Goal: Information Seeking & Learning: Learn about a topic

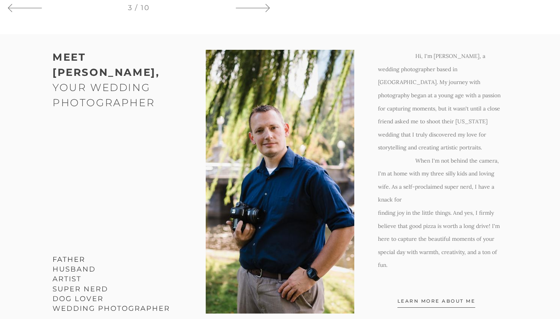
scroll to position [708, 0]
click at [408, 297] on span "Learn More about me" at bounding box center [436, 302] width 78 height 10
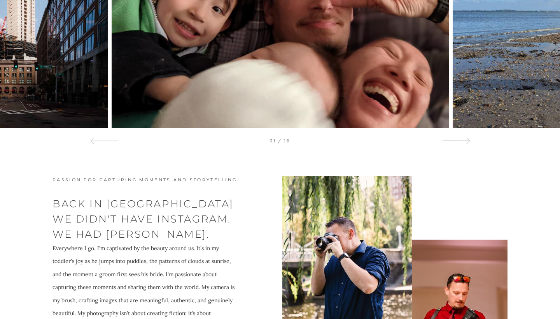
scroll to position [1839, 0]
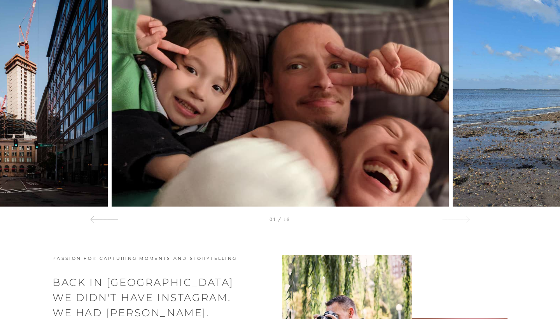
click at [459, 214] on div at bounding box center [456, 218] width 28 height 9
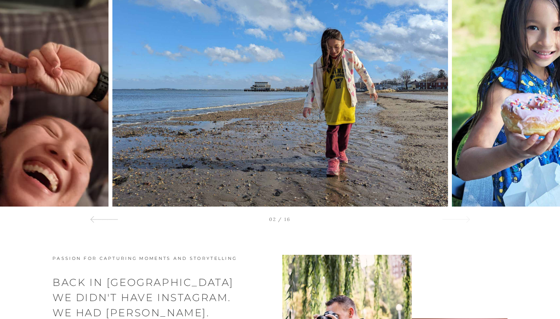
click at [459, 214] on div at bounding box center [456, 218] width 28 height 9
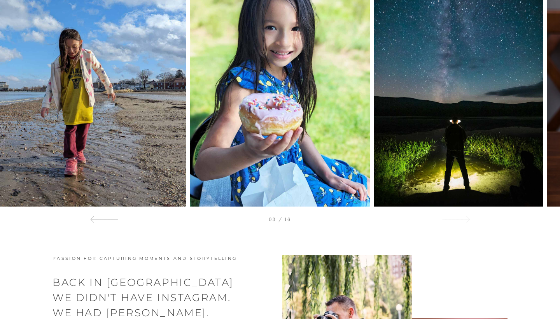
click at [459, 214] on div at bounding box center [456, 218] width 28 height 9
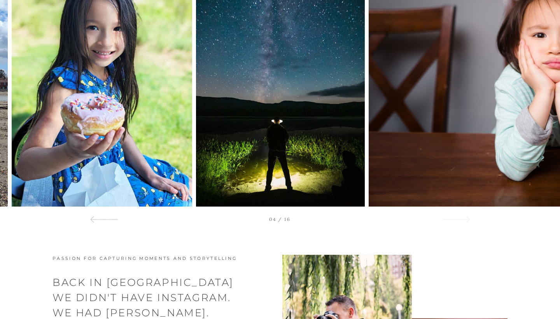
click at [460, 214] on div at bounding box center [456, 218] width 28 height 9
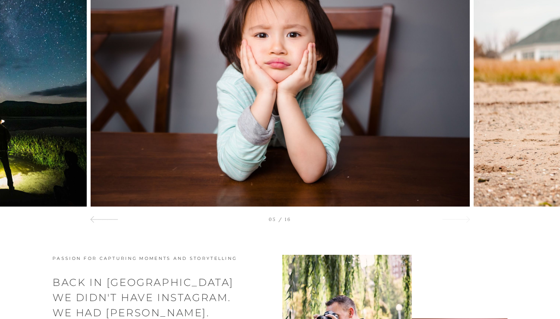
click at [460, 214] on div at bounding box center [456, 218] width 28 height 9
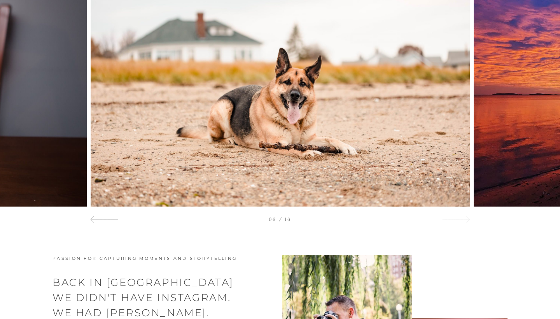
click at [460, 214] on div at bounding box center [456, 218] width 28 height 9
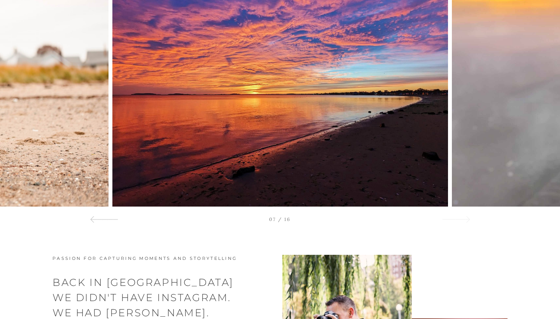
click at [460, 214] on div at bounding box center [456, 218] width 28 height 9
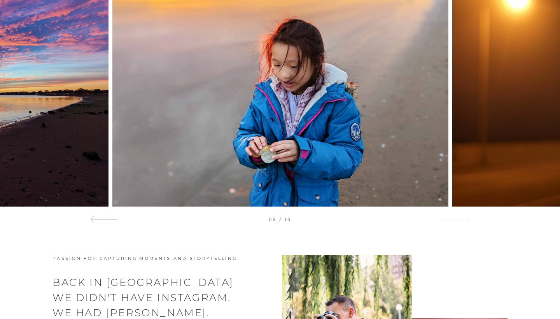
click at [460, 214] on div at bounding box center [456, 218] width 28 height 9
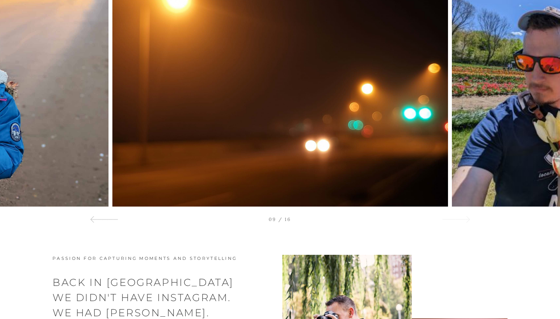
click at [460, 214] on div at bounding box center [456, 218] width 28 height 9
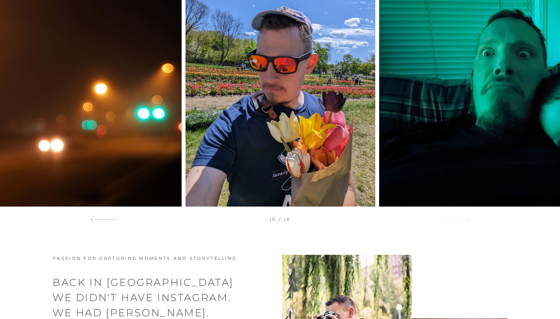
click at [460, 214] on div at bounding box center [456, 218] width 28 height 9
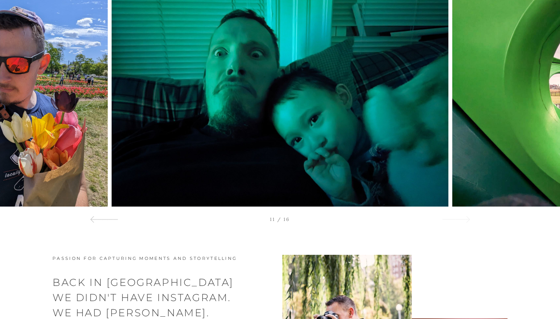
click at [460, 214] on div at bounding box center [456, 218] width 28 height 9
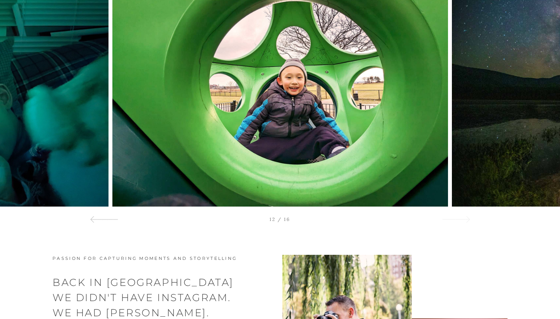
click at [460, 214] on div at bounding box center [456, 218] width 28 height 9
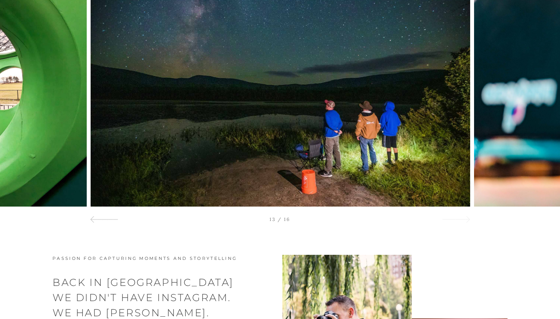
click at [460, 214] on div at bounding box center [456, 218] width 28 height 9
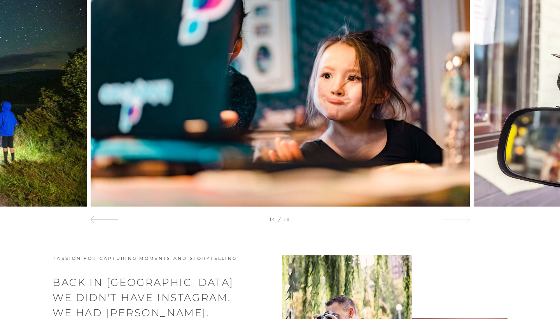
click at [460, 214] on div at bounding box center [456, 218] width 28 height 9
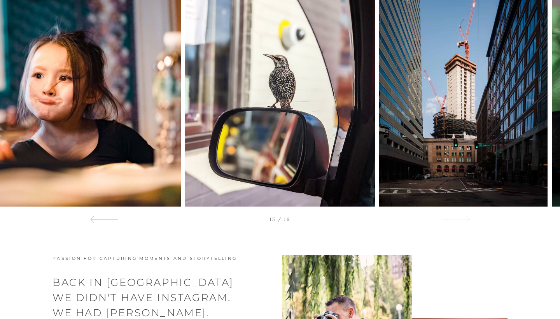
click at [460, 214] on div at bounding box center [456, 218] width 28 height 9
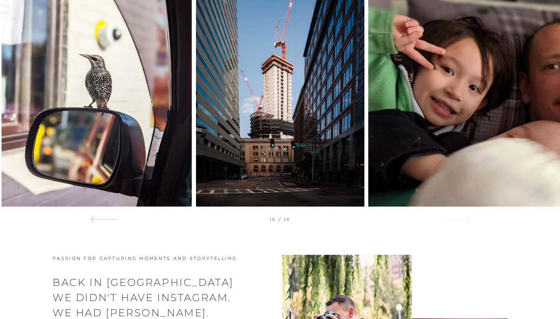
click at [460, 214] on div at bounding box center [456, 218] width 28 height 9
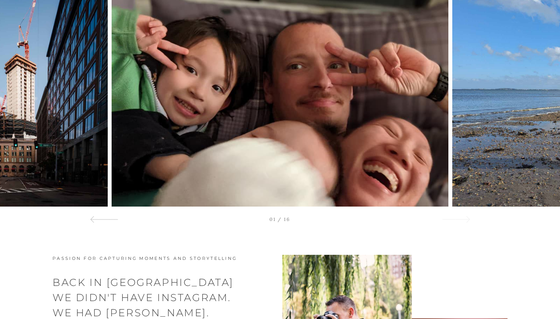
click at [460, 214] on div at bounding box center [456, 218] width 28 height 9
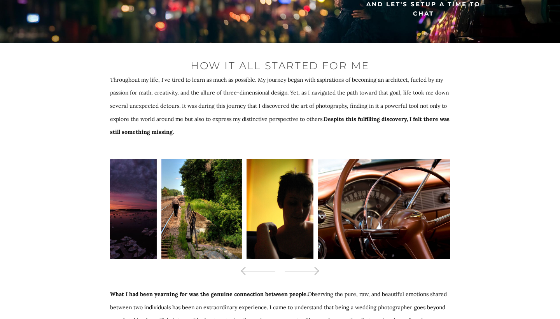
scroll to position [2476, 0]
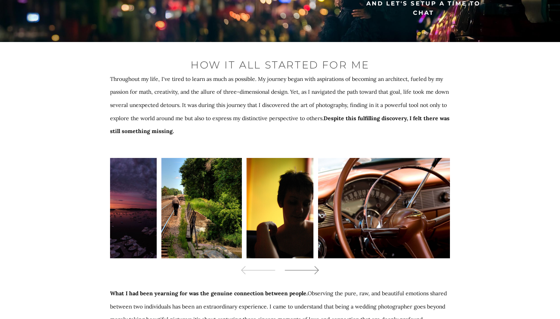
click at [313, 264] on icon at bounding box center [301, 270] width 35 height 12
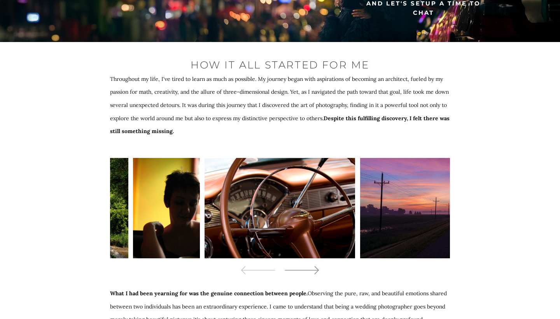
click at [315, 264] on icon at bounding box center [301, 270] width 35 height 12
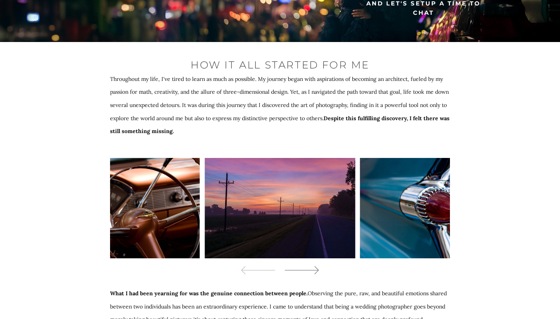
click at [315, 264] on icon at bounding box center [301, 270] width 35 height 12
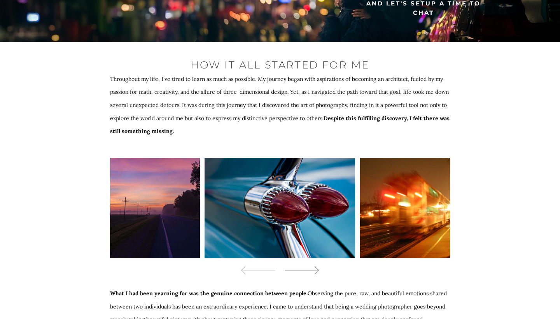
click at [315, 264] on icon at bounding box center [301, 270] width 35 height 12
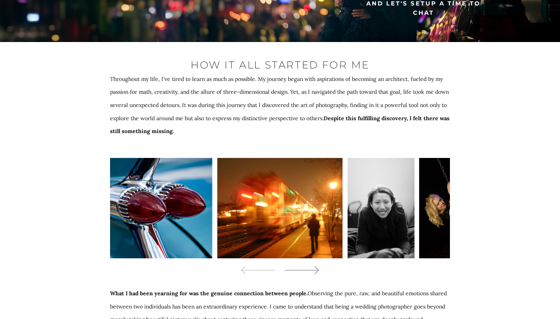
click at [315, 264] on icon at bounding box center [301, 270] width 35 height 12
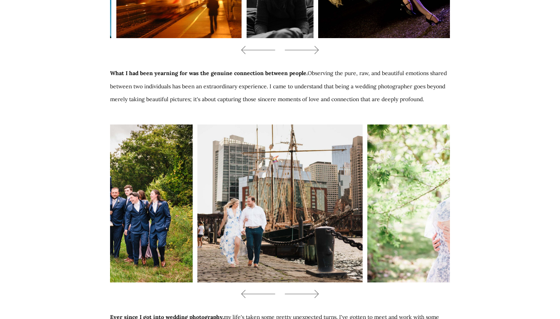
scroll to position [2703, 0]
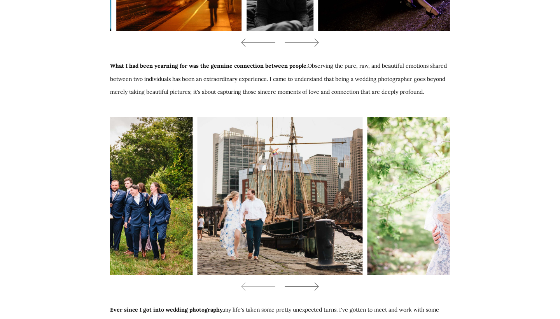
click at [314, 281] on icon at bounding box center [301, 287] width 35 height 12
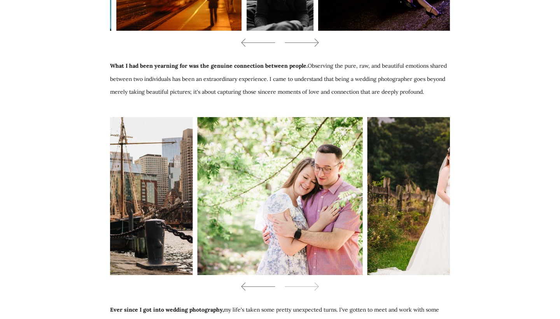
click at [263, 281] on icon at bounding box center [258, 287] width 35 height 12
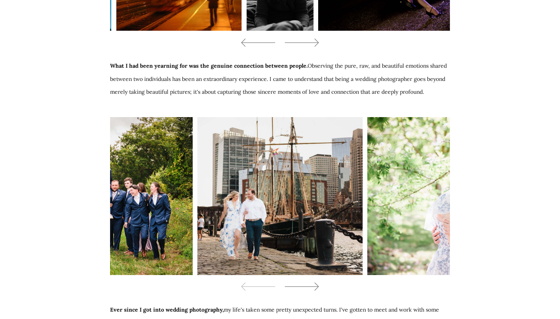
click at [311, 281] on icon at bounding box center [301, 287] width 35 height 12
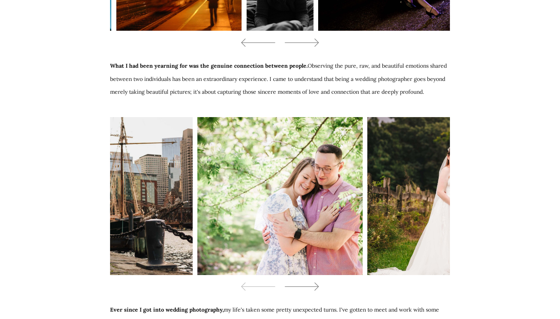
click at [311, 281] on icon at bounding box center [301, 287] width 35 height 12
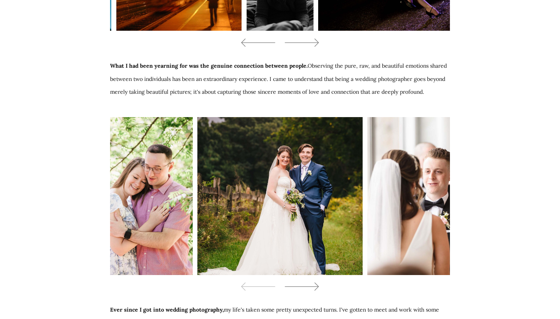
click at [311, 281] on icon at bounding box center [301, 287] width 35 height 12
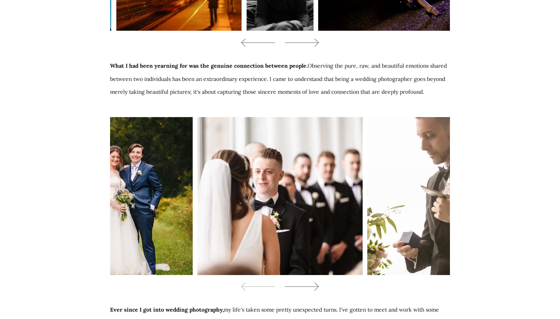
click at [311, 281] on icon at bounding box center [301, 287] width 35 height 12
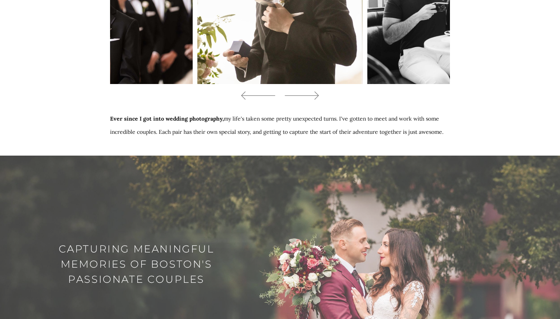
scroll to position [2789, 0]
